Goal: Information Seeking & Learning: Learn about a topic

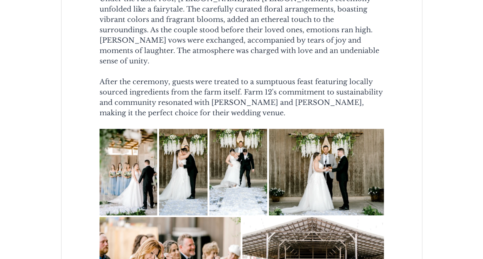
scroll to position [653, 0]
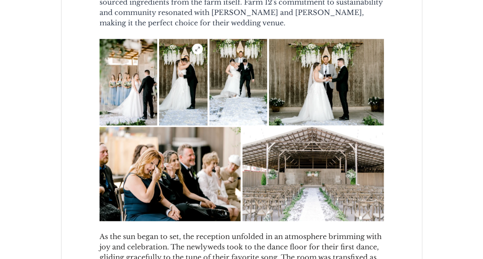
click at [204, 108] on img "main content" at bounding box center [183, 82] width 48 height 86
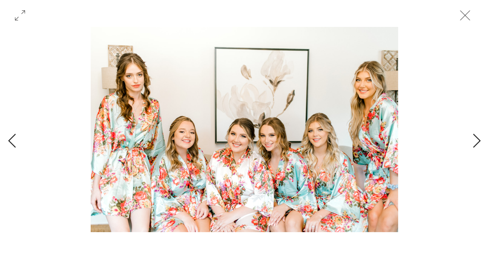
scroll to position [0, 3081]
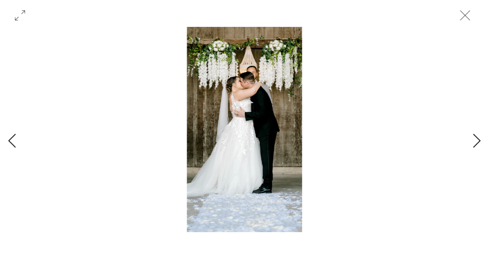
click at [471, 144] on div "Gallery with 21 items" at bounding box center [244, 141] width 489 height 228
click at [475, 142] on icon "Next Item" at bounding box center [476, 141] width 9 height 15
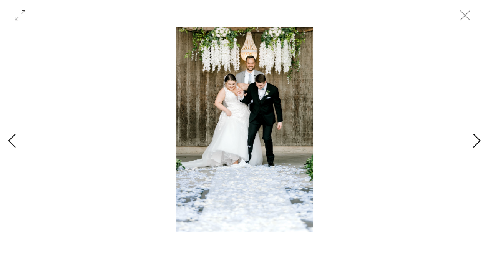
click at [473, 142] on icon "Next Item" at bounding box center [476, 141] width 9 height 15
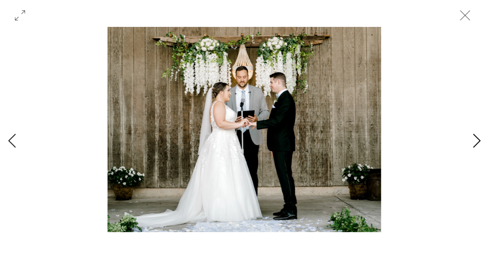
click at [472, 142] on icon "Next Item" at bounding box center [476, 141] width 9 height 15
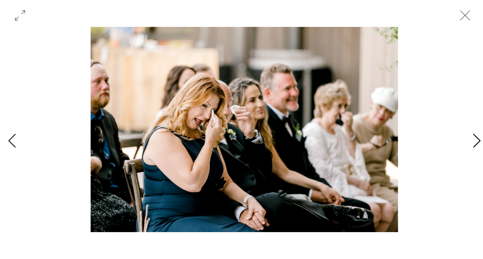
scroll to position [0, 4401]
click at [472, 142] on icon "Next Item" at bounding box center [476, 141] width 9 height 15
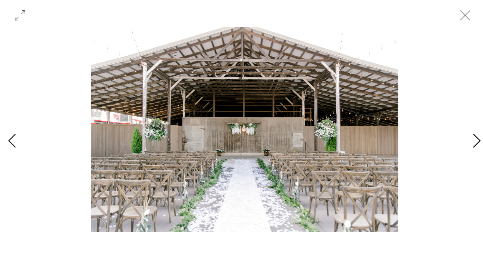
scroll to position [0, 4841]
click at [472, 143] on icon "Next Item" at bounding box center [476, 141] width 9 height 15
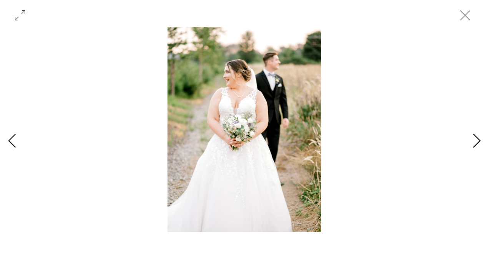
click at [472, 143] on icon "Next Item" at bounding box center [476, 141] width 9 height 15
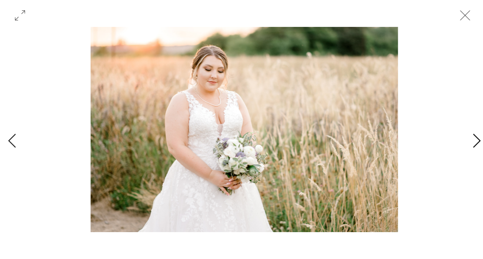
scroll to position [0, 5722]
click at [472, 143] on icon "Next Item" at bounding box center [476, 141] width 9 height 15
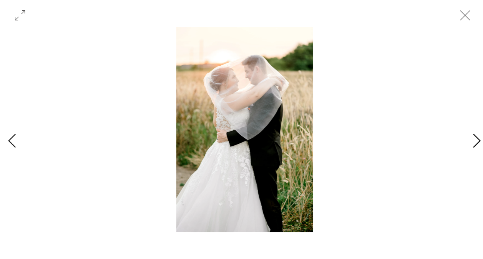
click at [472, 143] on icon "Next Item" at bounding box center [476, 141] width 9 height 15
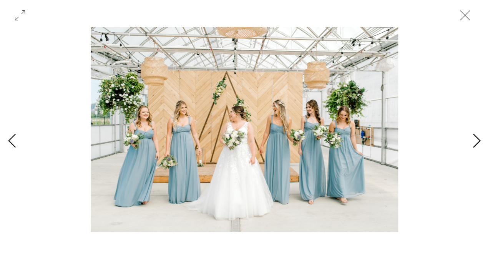
scroll to position [0, 6602]
click at [472, 143] on div "Gallery with 21 items" at bounding box center [244, 141] width 489 height 228
click at [477, 140] on icon "Next Item" at bounding box center [476, 141] width 9 height 15
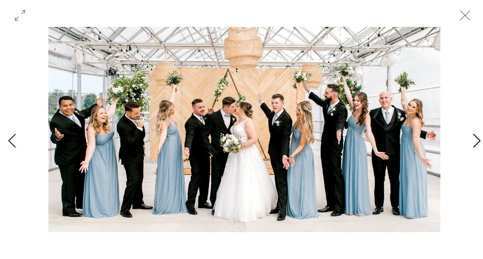
click at [477, 140] on icon "Next Item" at bounding box center [476, 141] width 9 height 15
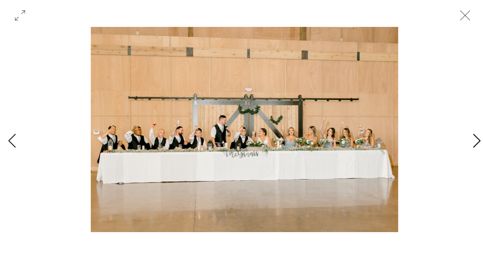
click at [476, 140] on icon "Next Item" at bounding box center [476, 141] width 9 height 15
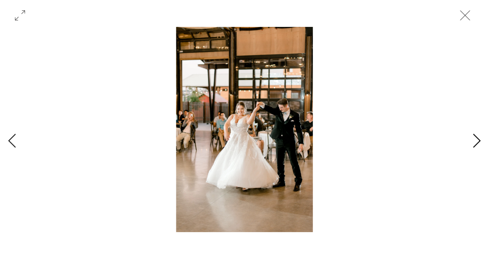
scroll to position [0, 7922]
click at [476, 140] on icon "Next Item" at bounding box center [476, 141] width 9 height 15
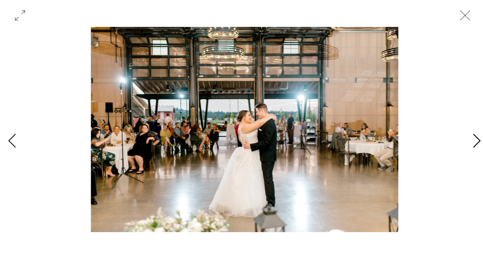
scroll to position [0, 8362]
click at [476, 140] on icon "Next Item" at bounding box center [476, 141] width 9 height 15
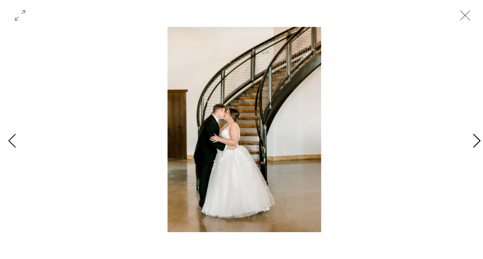
scroll to position [0, 8803]
click at [476, 140] on div "Gallery with 21 items" at bounding box center [244, 141] width 489 height 228
click at [462, 20] on icon "Close" at bounding box center [464, 15] width 23 height 23
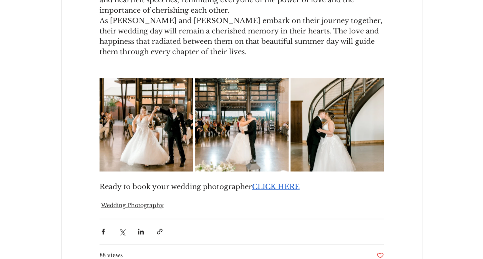
scroll to position [1959, 0]
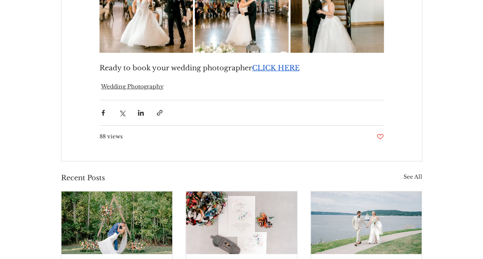
click at [289, 72] on span "CLICK HERE" at bounding box center [276, 68] width 48 height 8
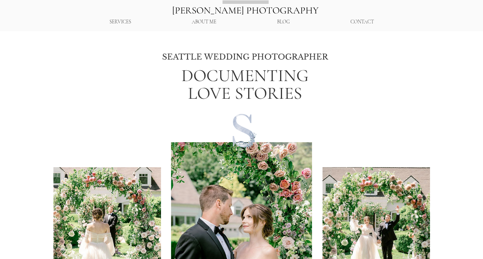
click at [216, 23] on p "ABOUT ME" at bounding box center [204, 21] width 32 height 13
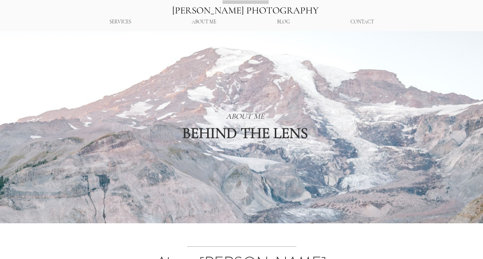
click at [216, 23] on p "ABOUT ME" at bounding box center [204, 21] width 32 height 13
click at [117, 35] on p "WEDDINGS" at bounding box center [120, 36] width 30 height 11
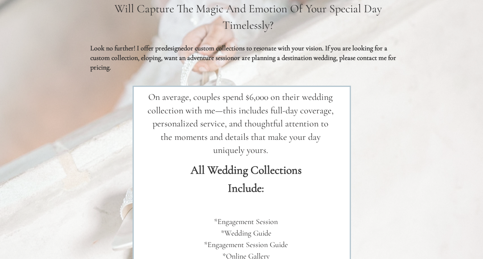
scroll to position [1344, 0]
